Goal: Task Accomplishment & Management: Use online tool/utility

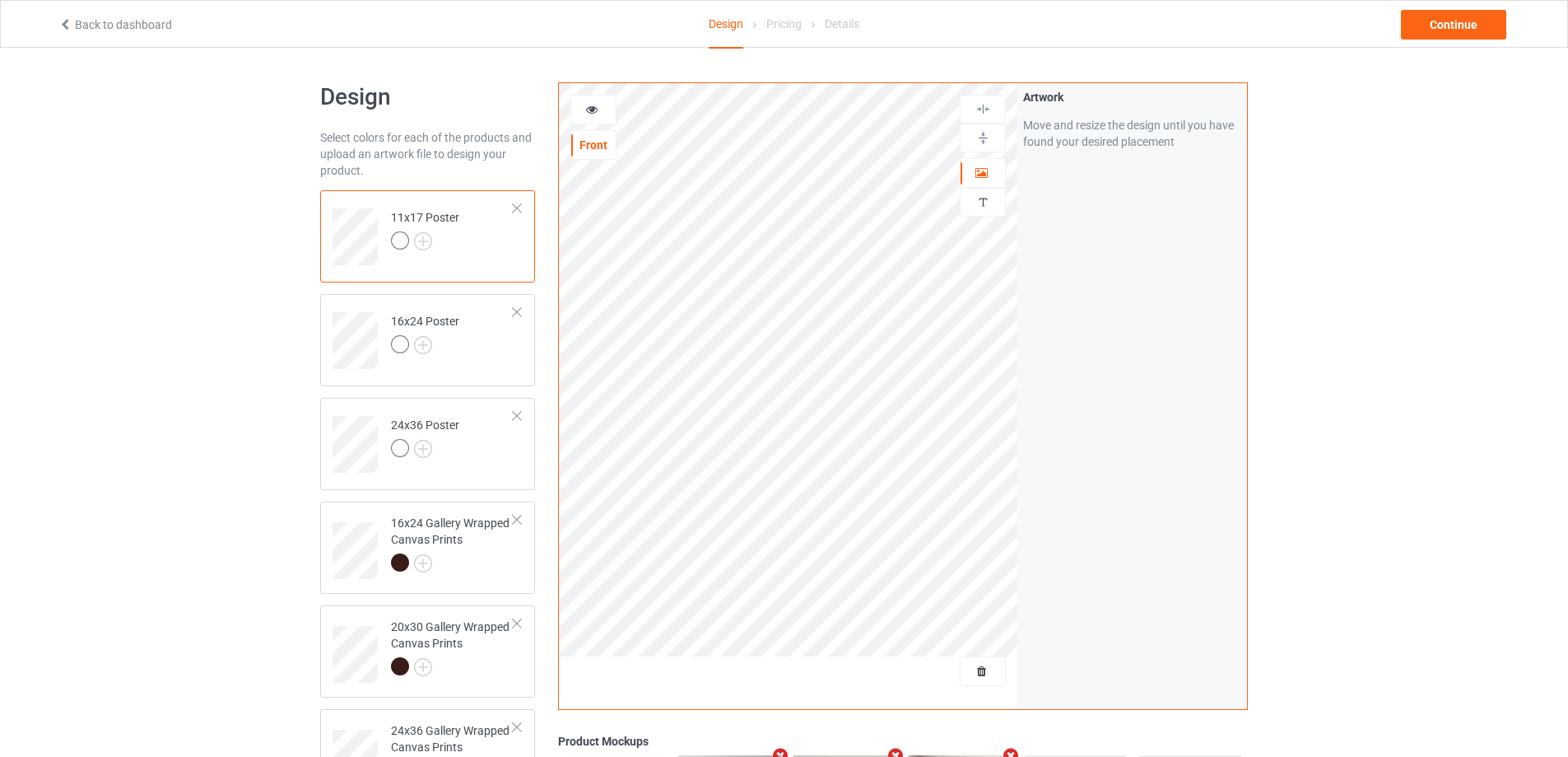
click at [517, 211] on div at bounding box center [516, 208] width 12 height 12
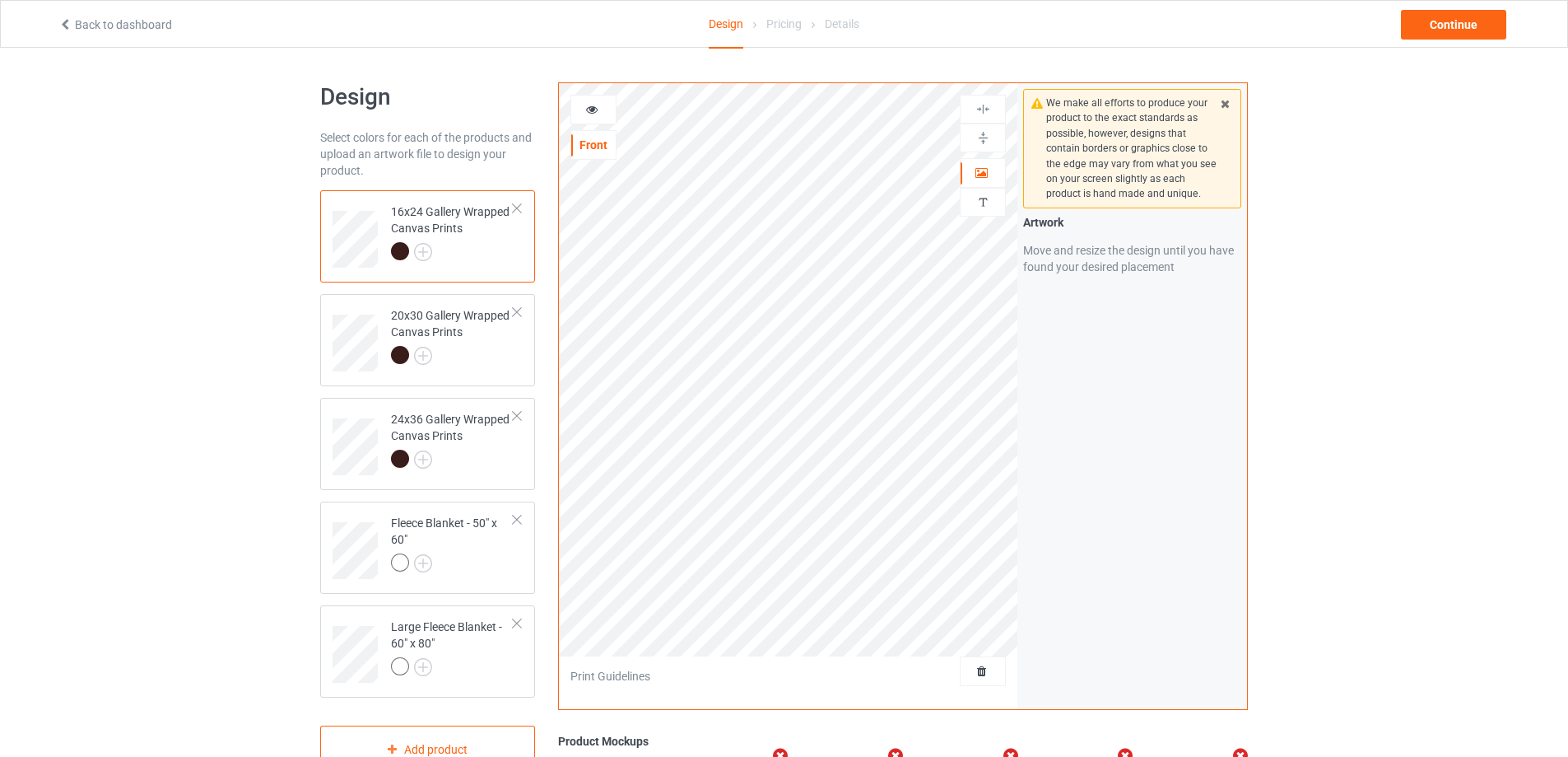
click at [517, 211] on div at bounding box center [516, 208] width 12 height 12
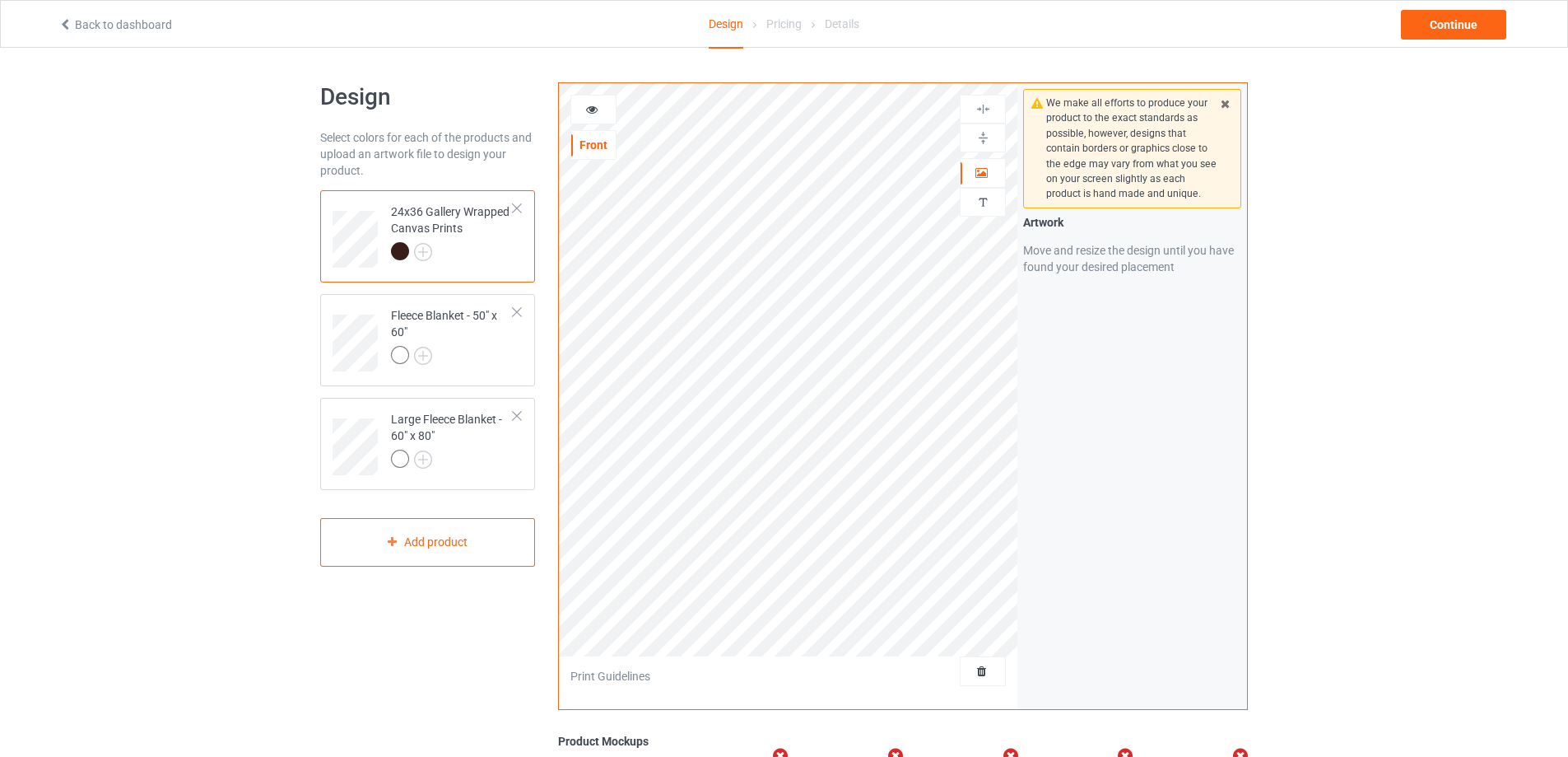
click at [517, 211] on div at bounding box center [516, 208] width 12 height 12
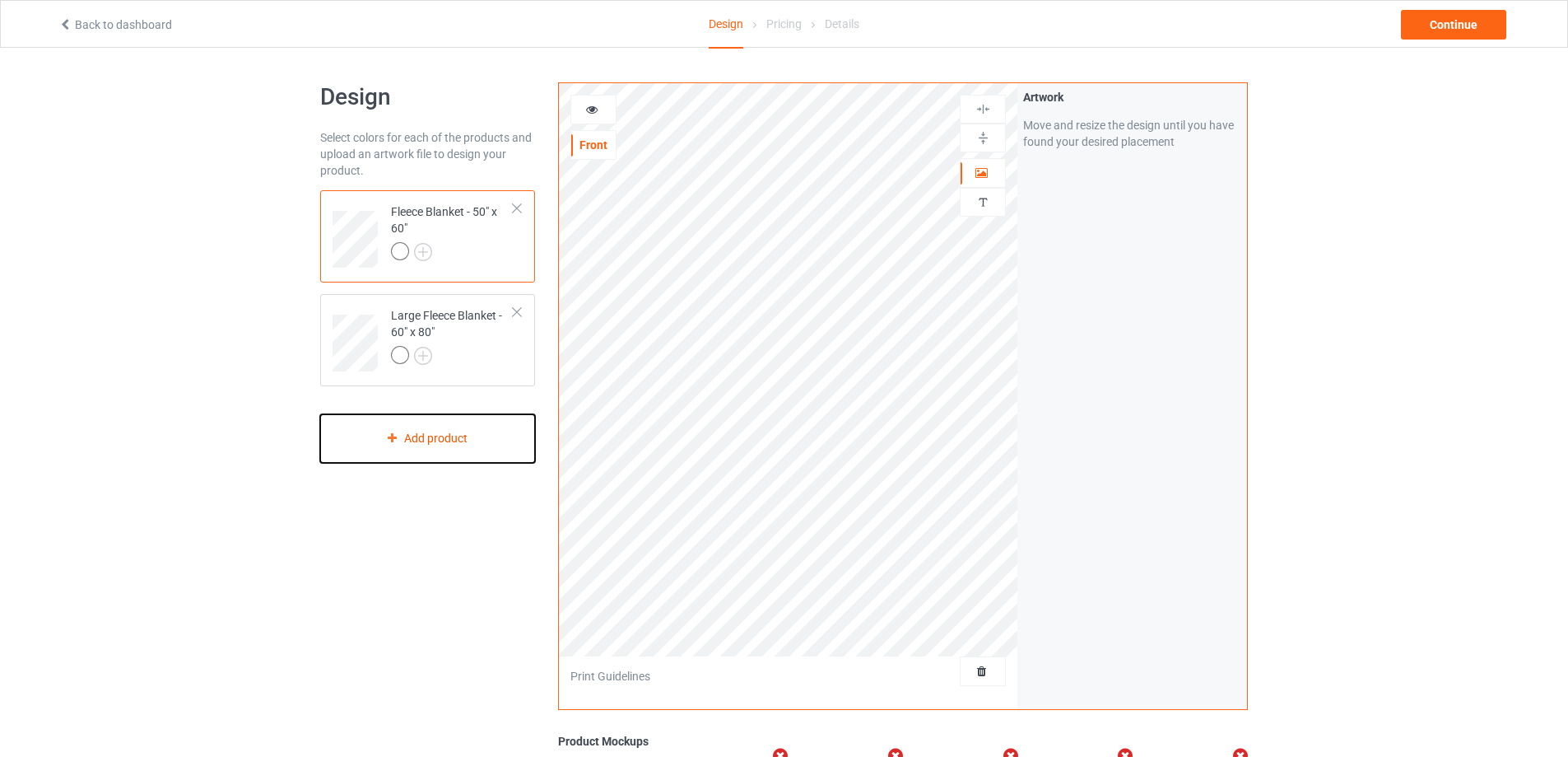
click at [441, 445] on div "Add product" at bounding box center [427, 438] width 215 height 49
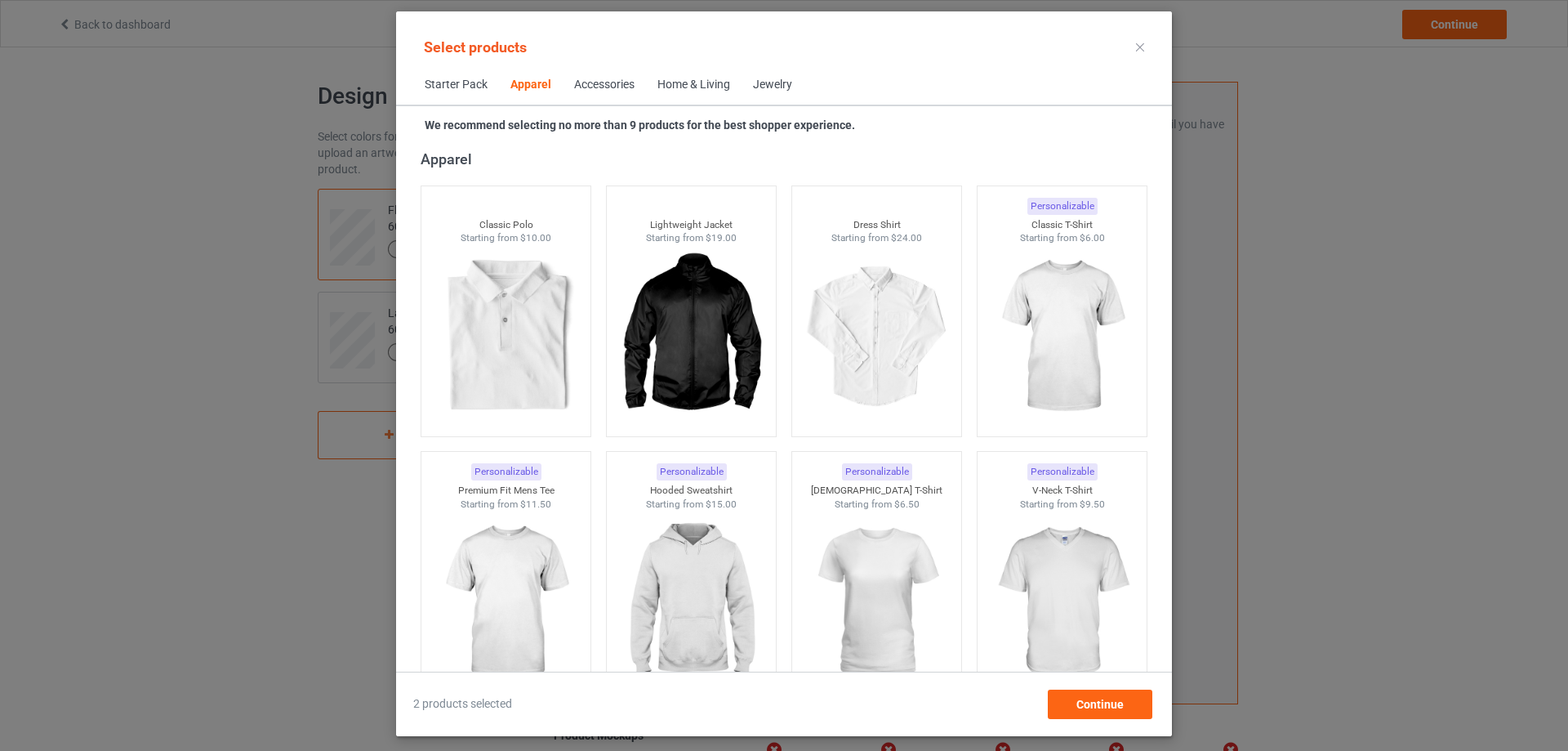
click at [692, 83] on div "Home & Living" at bounding box center [693, 85] width 72 height 16
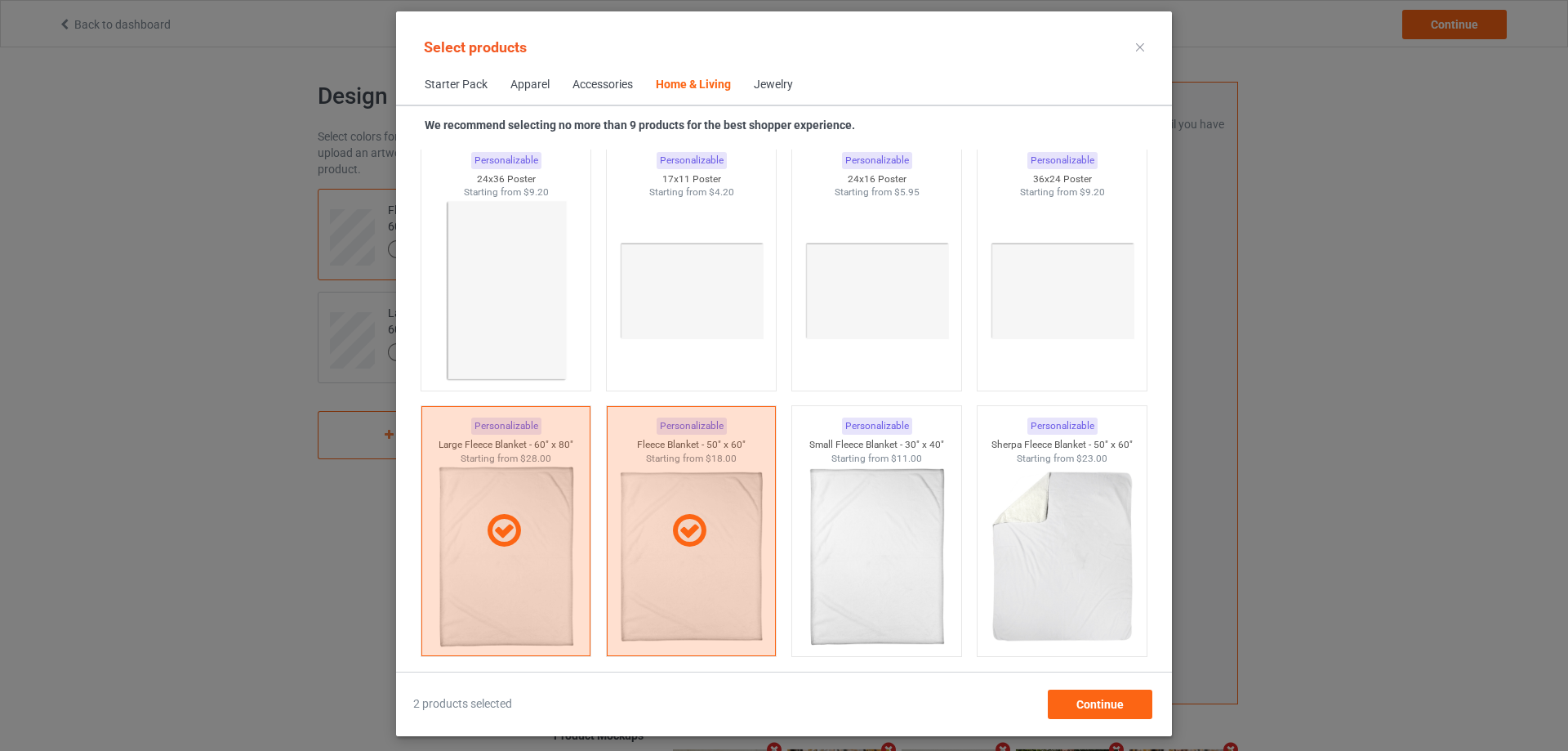
scroll to position [7693, 0]
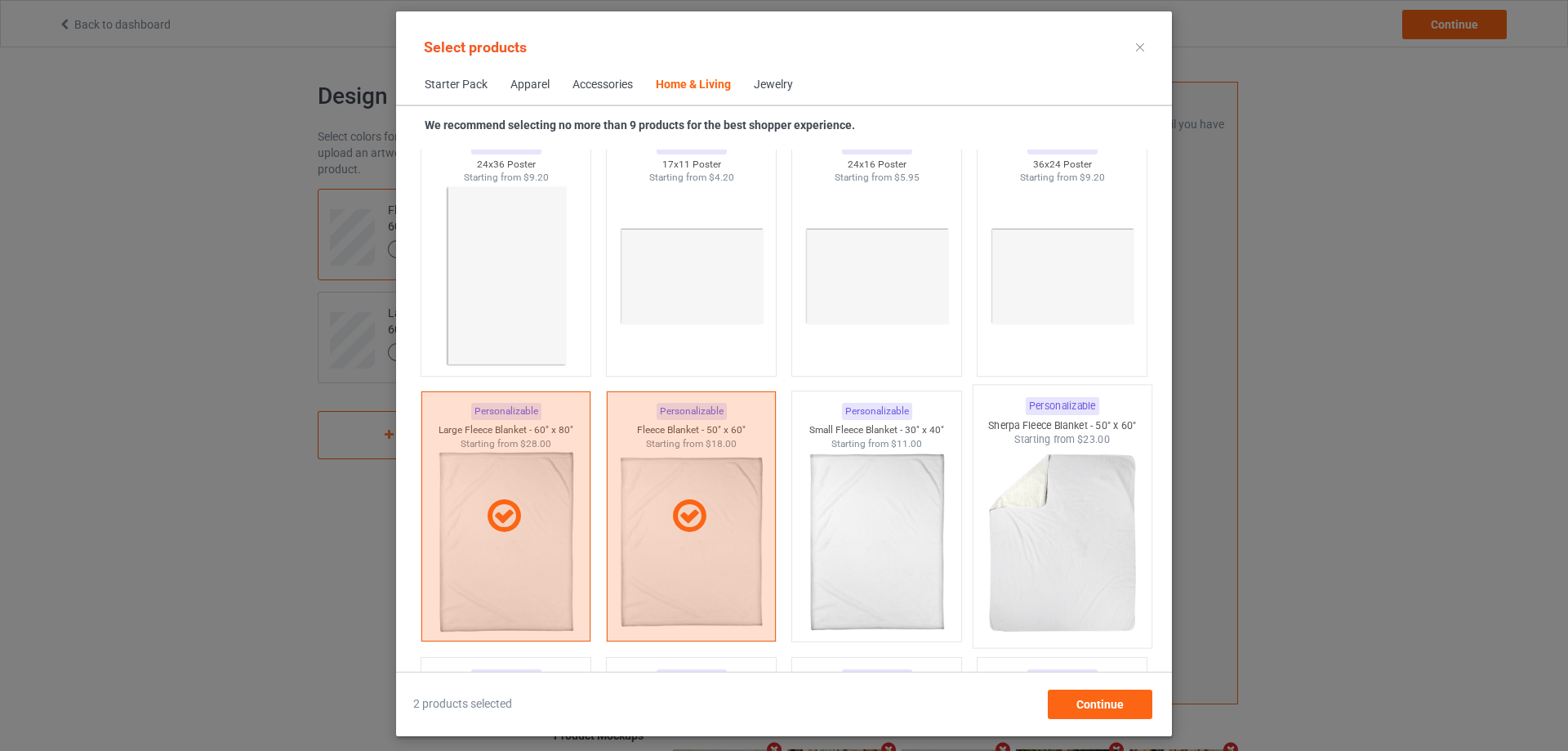
click at [1064, 488] on img at bounding box center [1062, 542] width 154 height 192
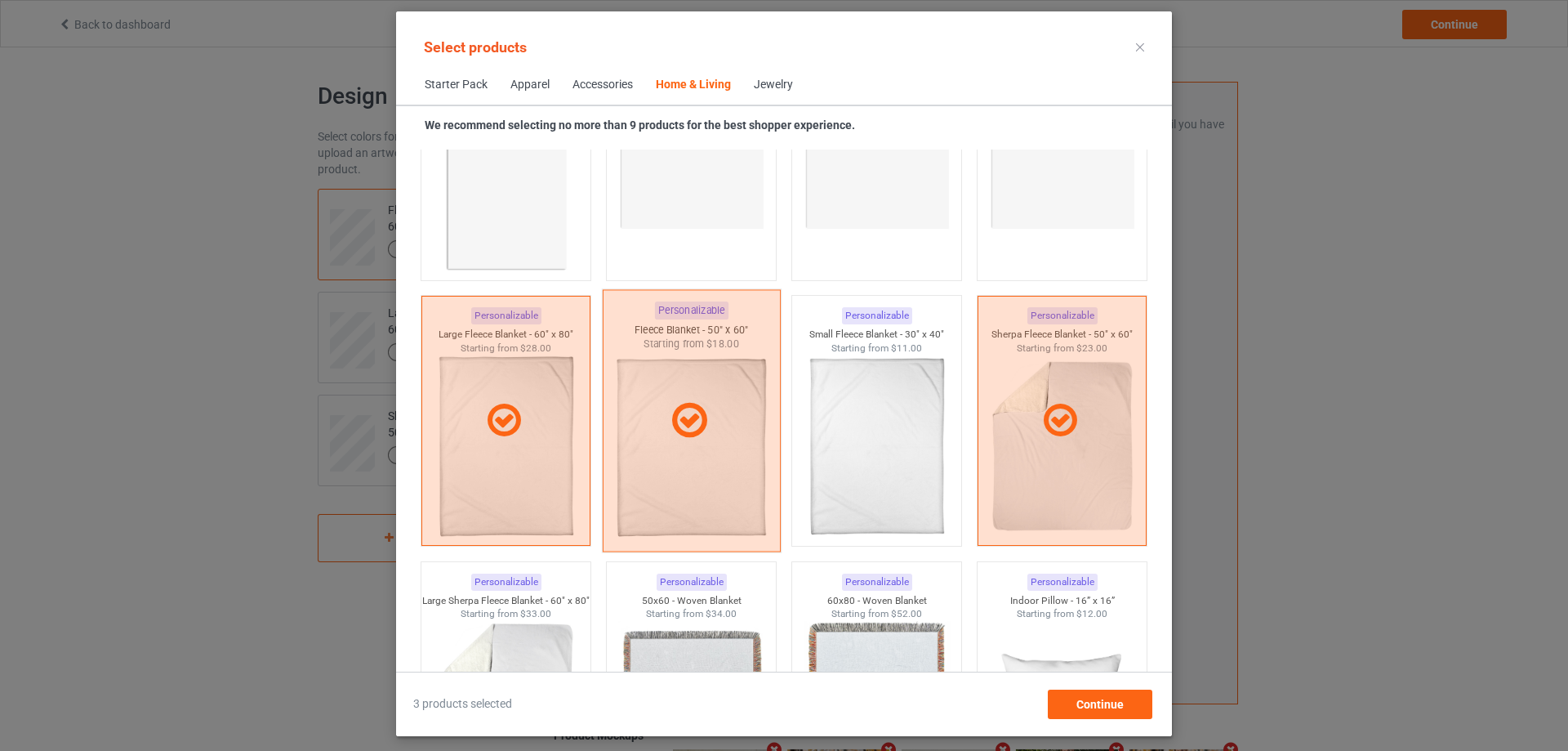
scroll to position [7938, 0]
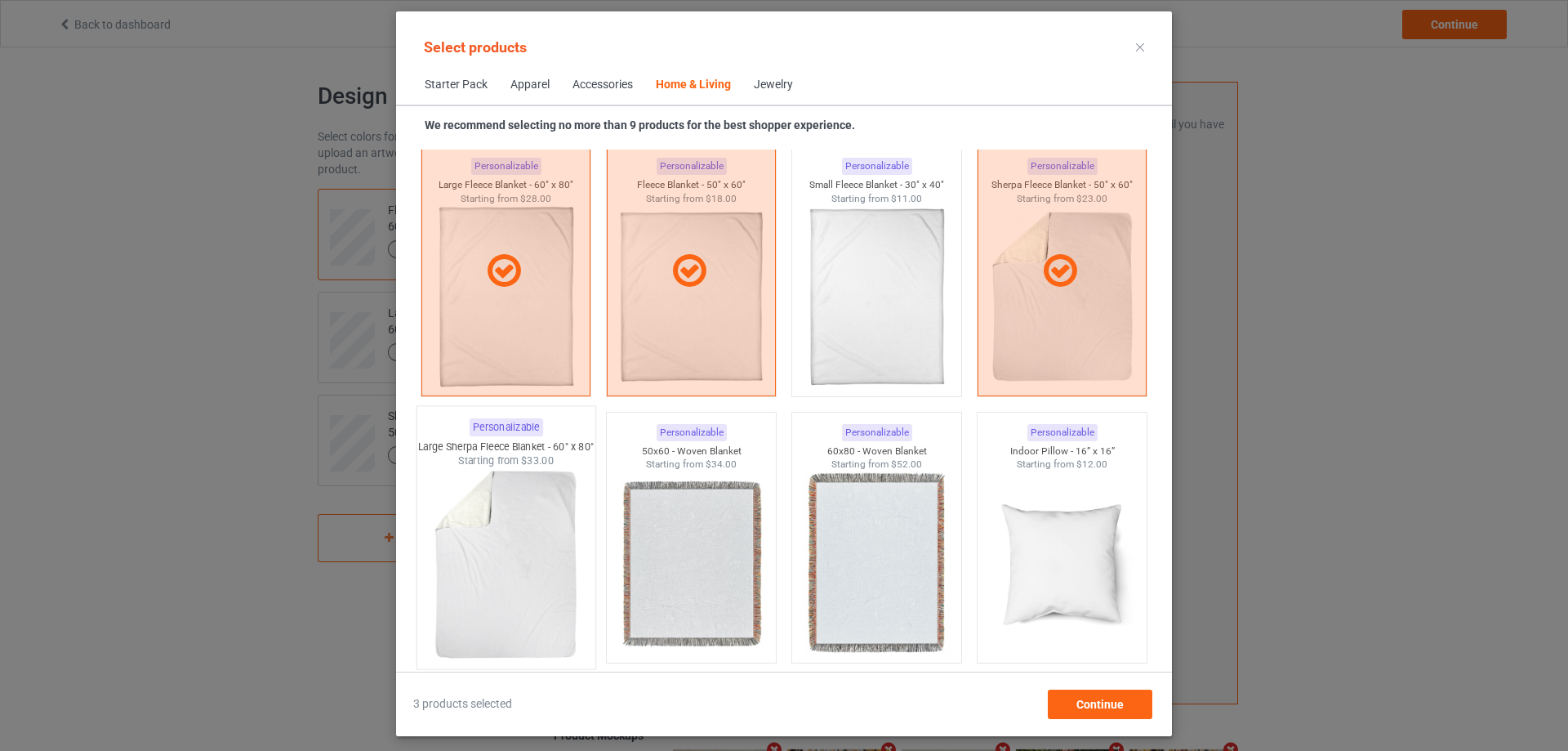
click at [503, 502] on img at bounding box center [505, 564] width 154 height 192
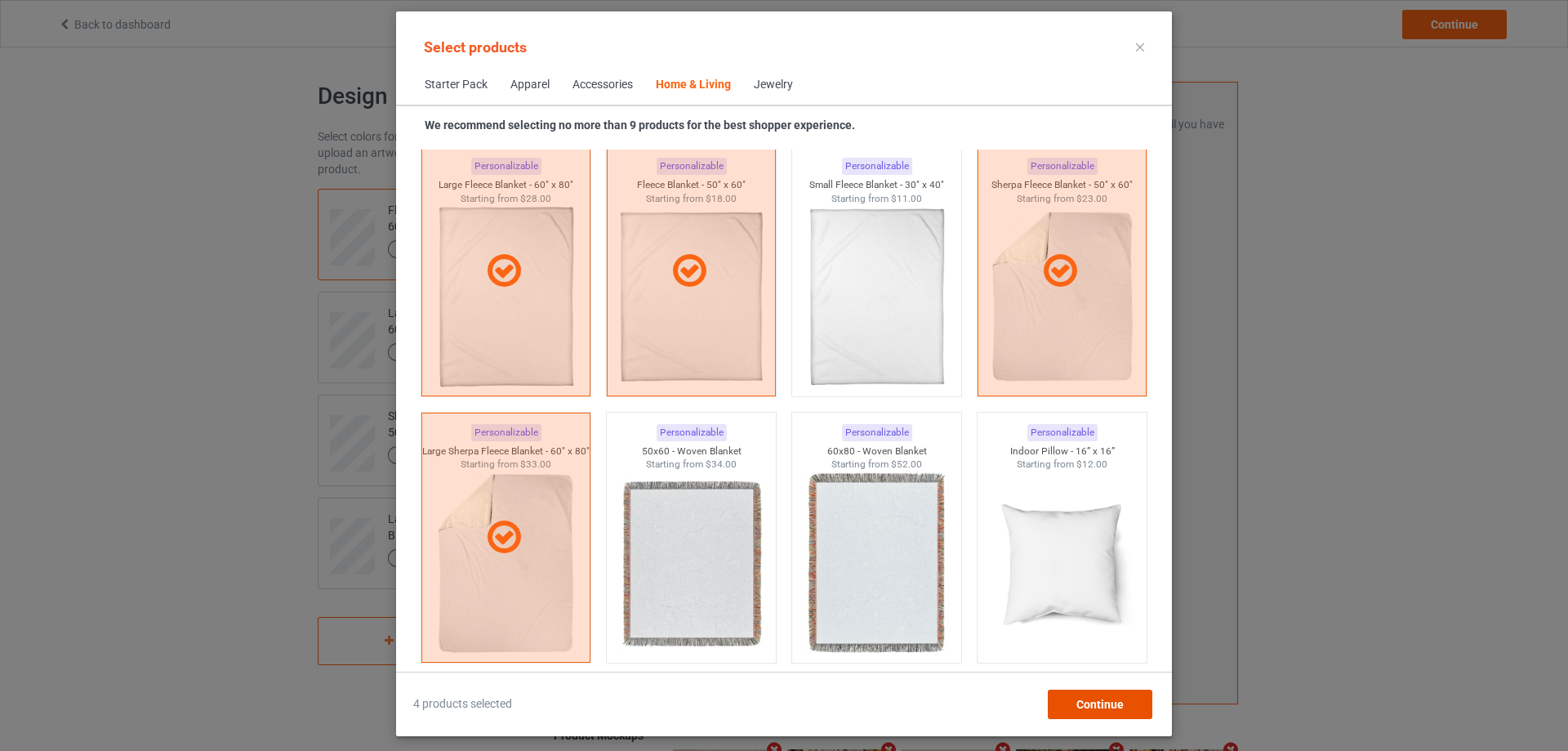
click at [1133, 697] on div "Continue" at bounding box center [1100, 703] width 104 height 29
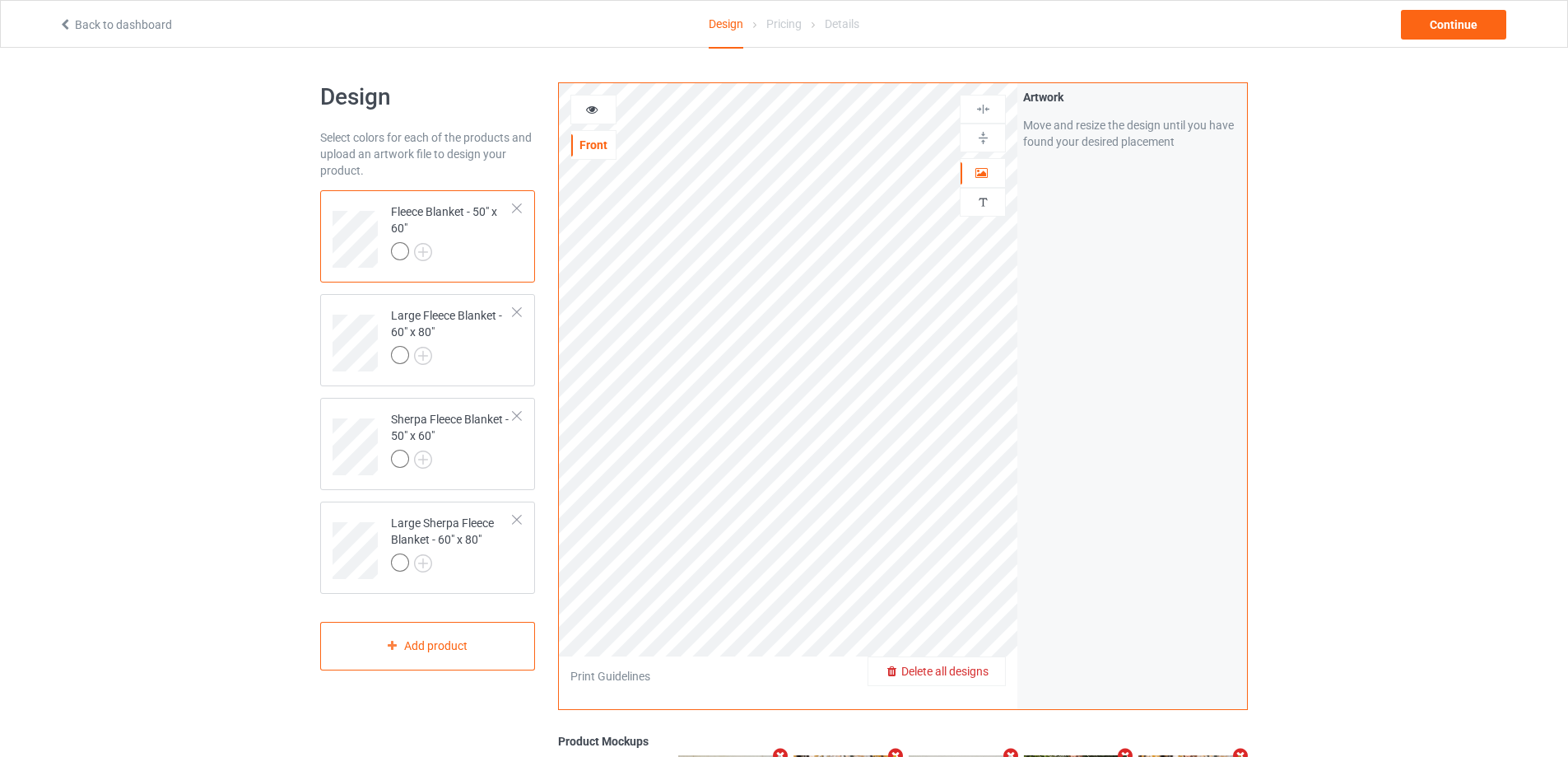
click at [985, 672] on span "Delete all designs" at bounding box center [945, 671] width 87 height 13
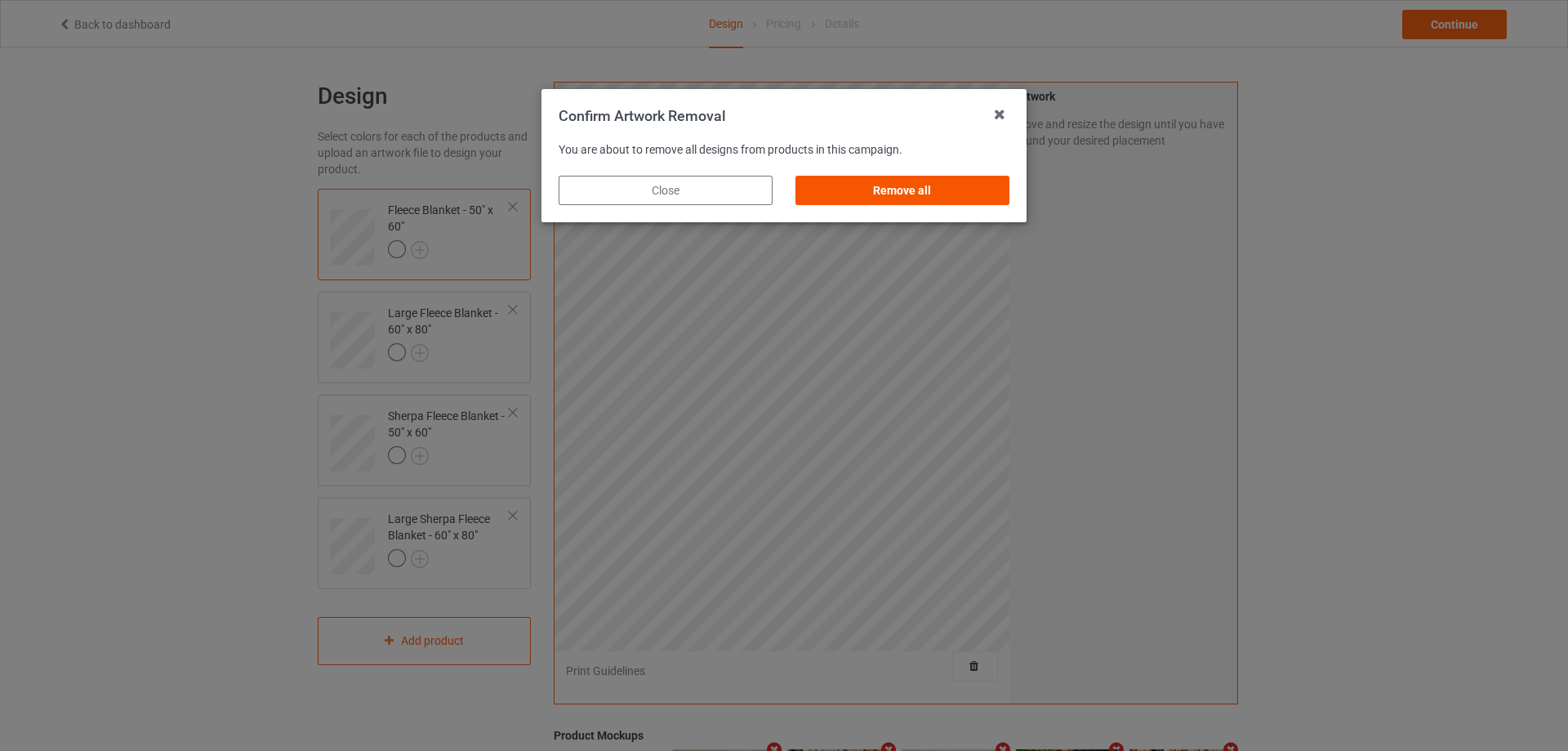
click at [901, 189] on div "Remove all" at bounding box center [902, 190] width 214 height 29
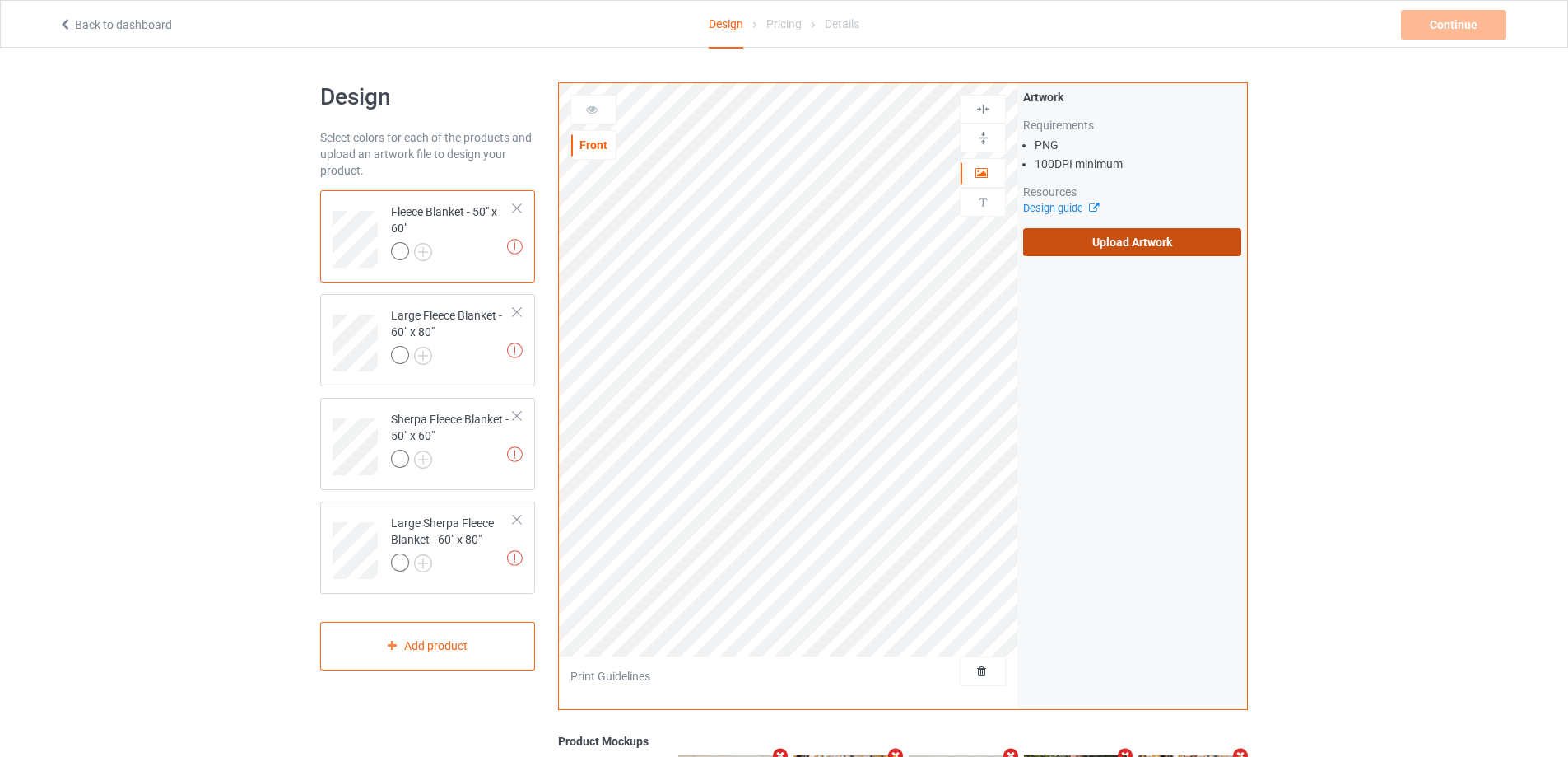
click at [1118, 234] on label "Upload Artwork" at bounding box center [1132, 241] width 218 height 28
click at [0, 0] on input "Upload Artwork" at bounding box center [0, 0] width 0 height 0
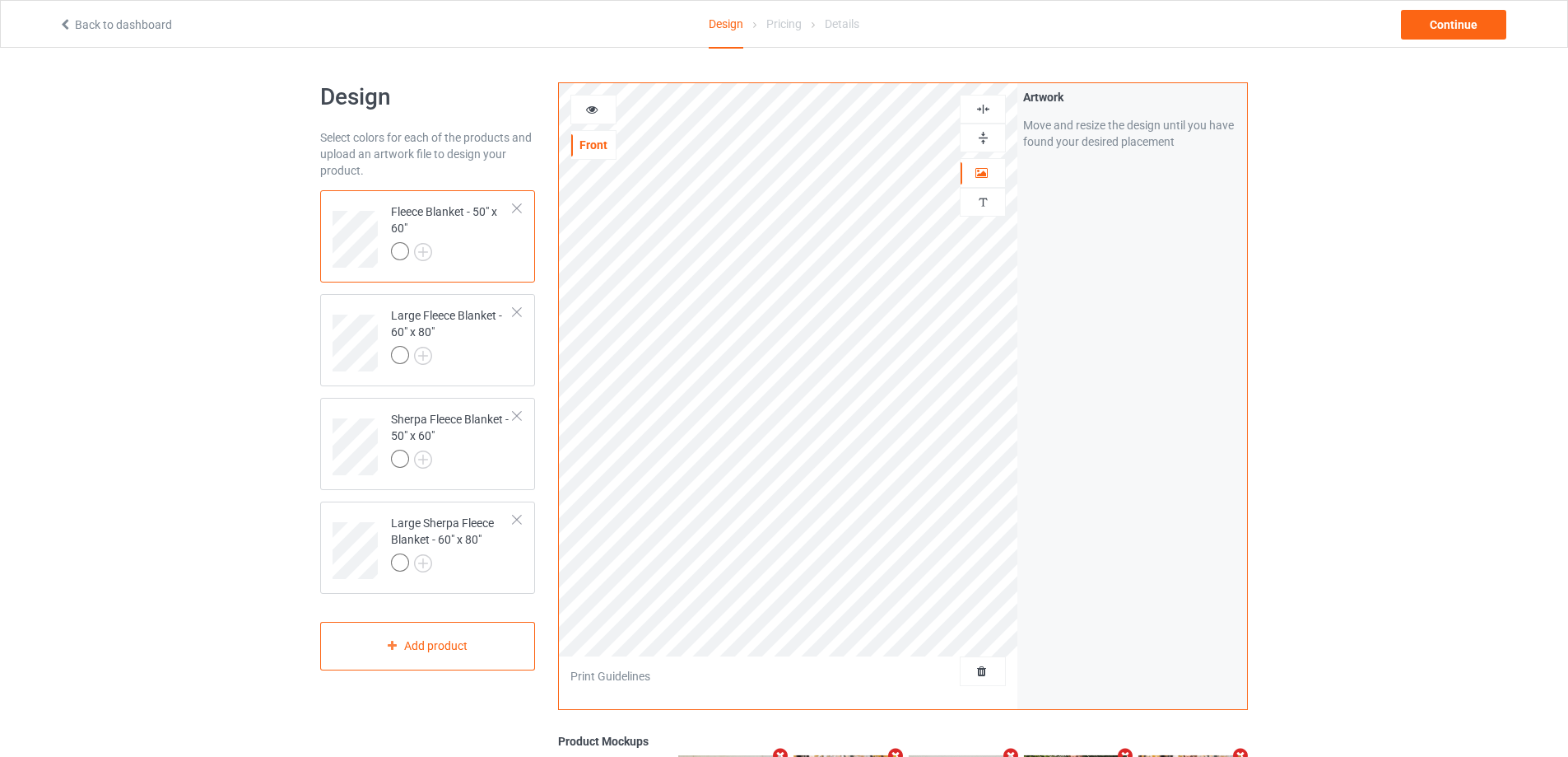
click at [984, 138] on img at bounding box center [983, 138] width 16 height 16
click at [985, 110] on img at bounding box center [983, 110] width 16 height 16
click at [497, 460] on div at bounding box center [452, 461] width 123 height 23
click at [987, 141] on img at bounding box center [983, 138] width 16 height 16
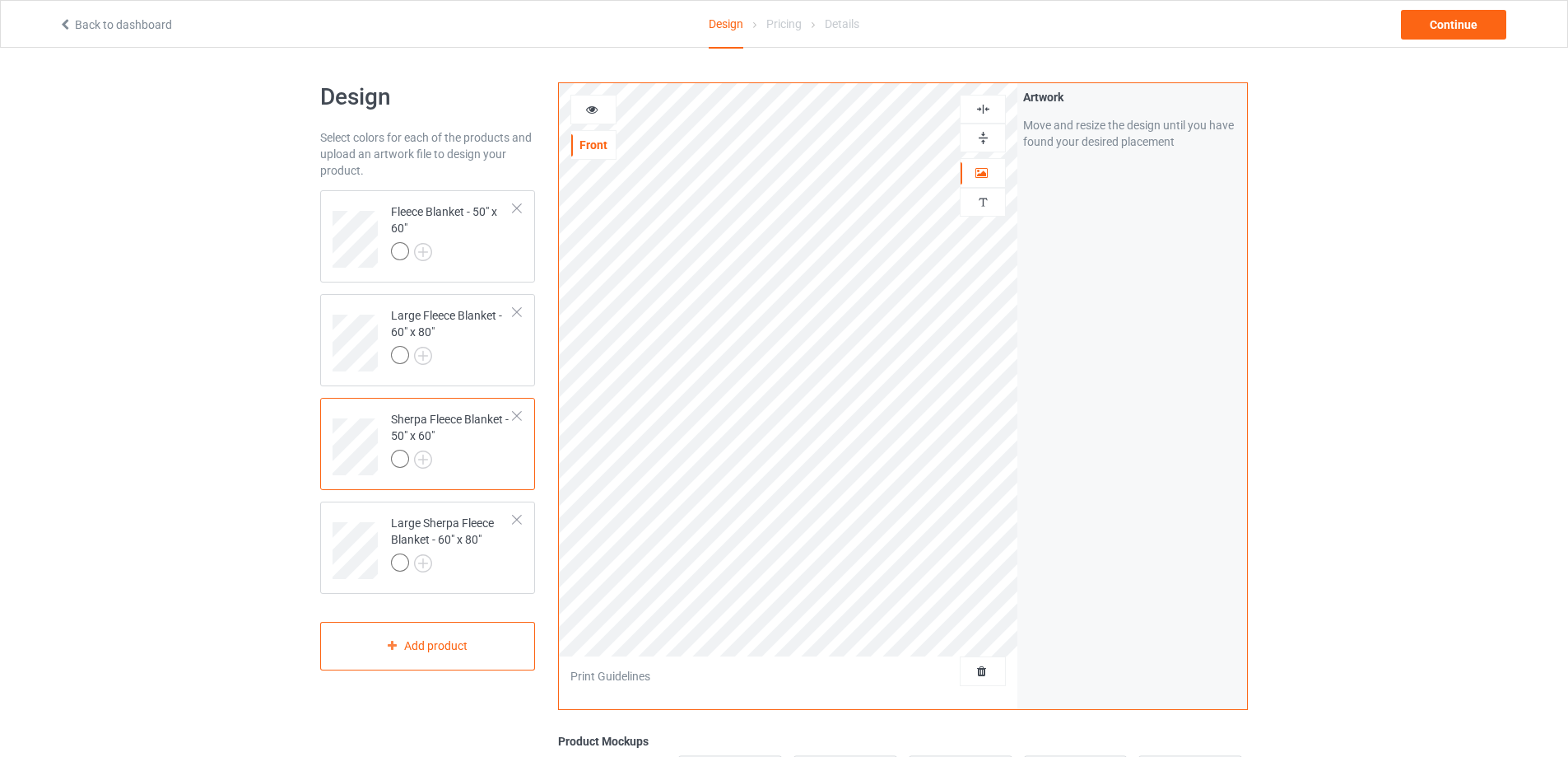
click at [989, 110] on img at bounding box center [983, 110] width 16 height 16
click at [463, 365] on div at bounding box center [452, 357] width 123 height 23
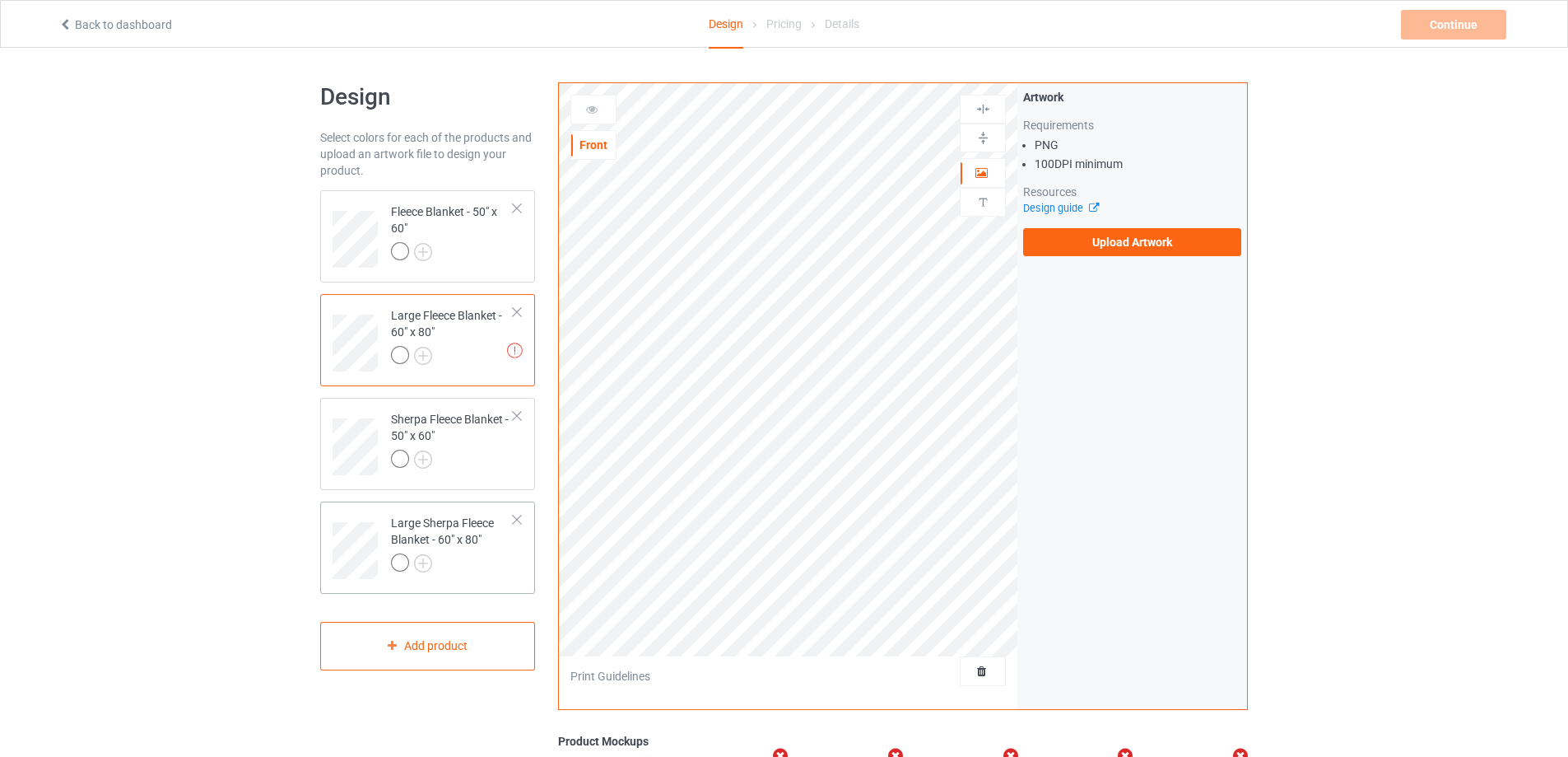
click at [468, 552] on div "Large Sherpa Fleece Blanket - 60" x 80"" at bounding box center [452, 542] width 123 height 56
click at [1069, 244] on label "Upload Artwork" at bounding box center [1132, 241] width 218 height 28
click at [0, 0] on input "Upload Artwork" at bounding box center [0, 0] width 0 height 0
click at [1060, 245] on label "Upload Artwork" at bounding box center [1132, 241] width 218 height 28
click at [0, 0] on input "Upload Artwork" at bounding box center [0, 0] width 0 height 0
